Goal: Communication & Community: Answer question/provide support

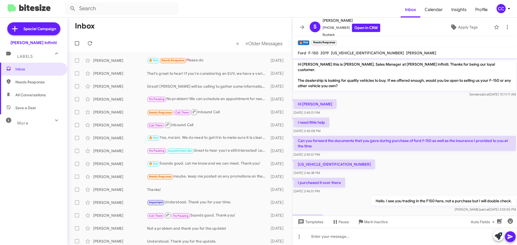
scroll to position [70, 0]
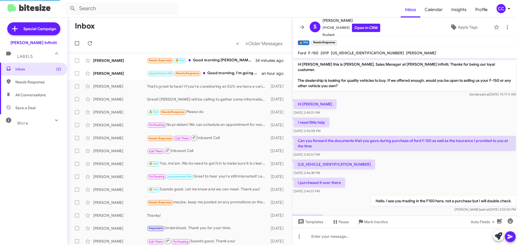
scroll to position [69, 0]
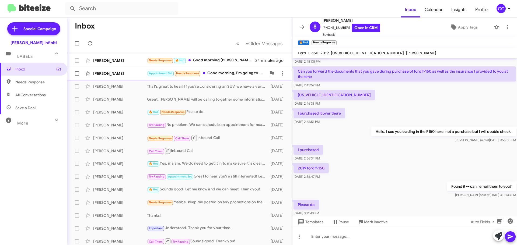
click at [232, 72] on div "Appointment Set Needs Response Good morning, I'm going to hold off on getting i…" at bounding box center [206, 73] width 119 height 6
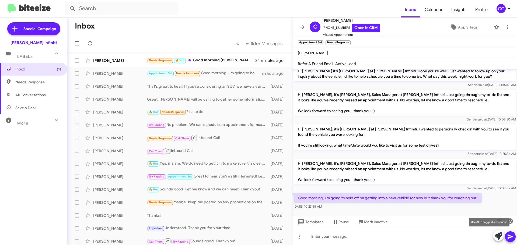
click at [497, 235] on icon at bounding box center [499, 237] width 8 height 8
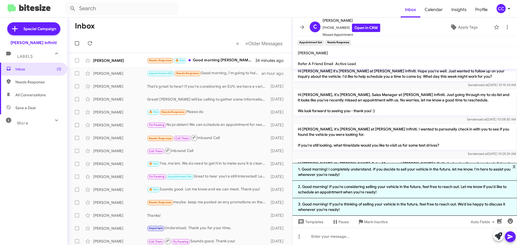
click at [371, 169] on li "1. Good morning! I completely understand. If you decide to sell your vehicle in…" at bounding box center [404, 172] width 225 height 18
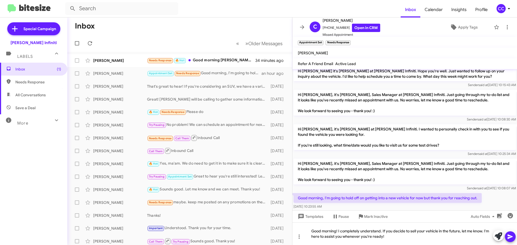
click at [508, 237] on icon at bounding box center [510, 237] width 6 height 6
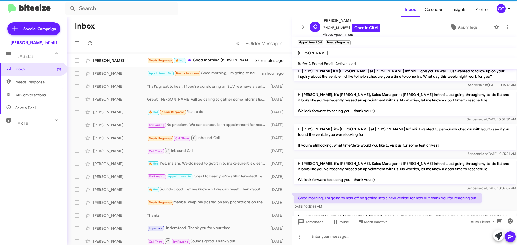
scroll to position [0, 0]
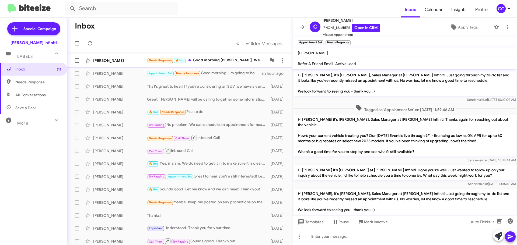
click at [220, 61] on div "Needs Response 🔥 Hot Good morning Cody. We didn't have an appointment, you were…" at bounding box center [206, 60] width 119 height 6
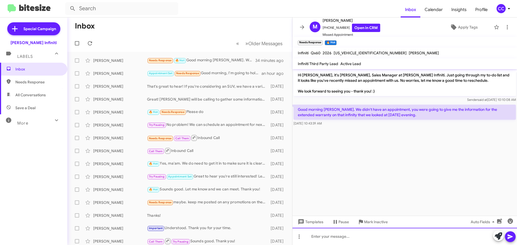
click at [381, 239] on div at bounding box center [404, 236] width 225 height 17
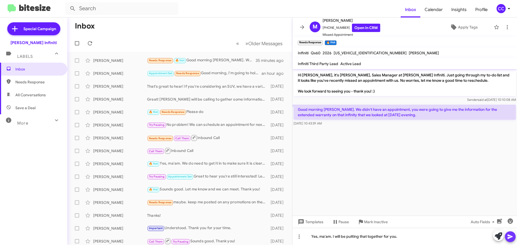
click at [511, 237] on icon at bounding box center [510, 237] width 5 height 5
